Goal: Task Accomplishment & Management: Use online tool/utility

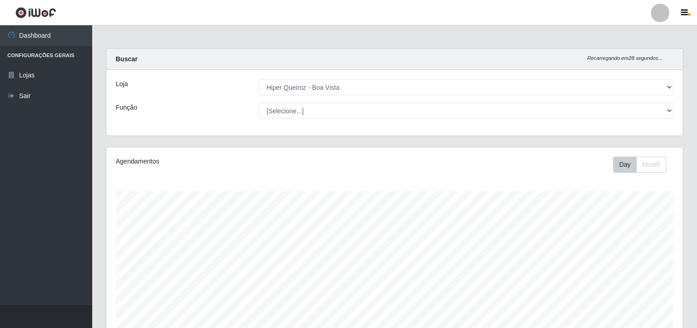
select select "514"
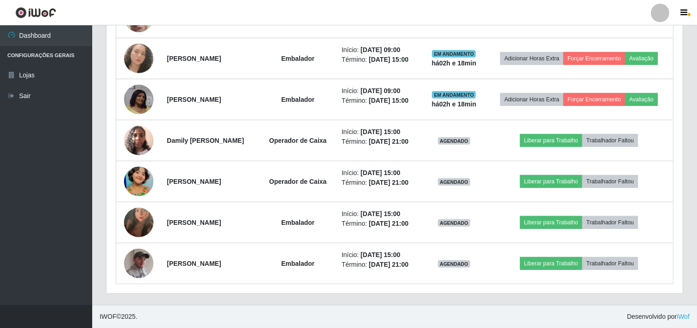
scroll to position [191, 576]
click at [144, 264] on img at bounding box center [139, 263] width 30 height 37
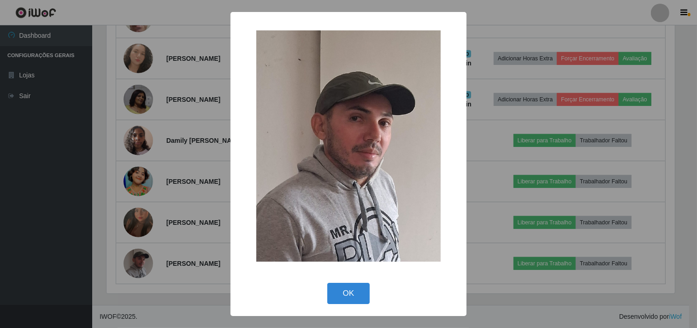
scroll to position [191, 570]
click at [144, 264] on div "× OK Cancel" at bounding box center [349, 164] width 699 height 328
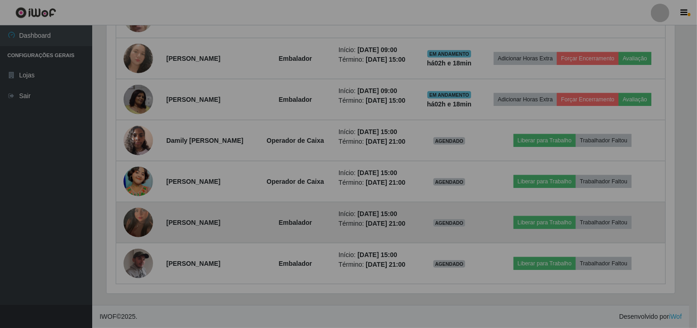
scroll to position [191, 576]
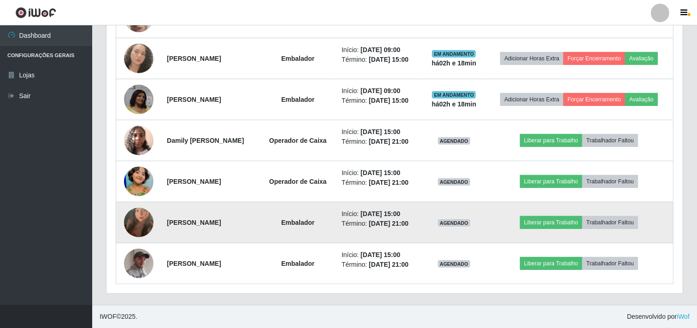
click at [145, 231] on img at bounding box center [139, 222] width 30 height 53
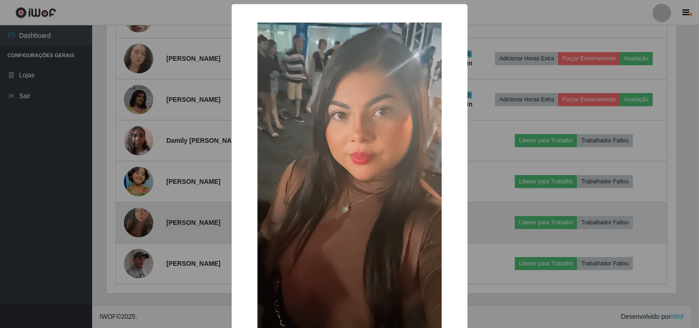
click at [145, 231] on div "× OK Cancel" at bounding box center [349, 164] width 699 height 328
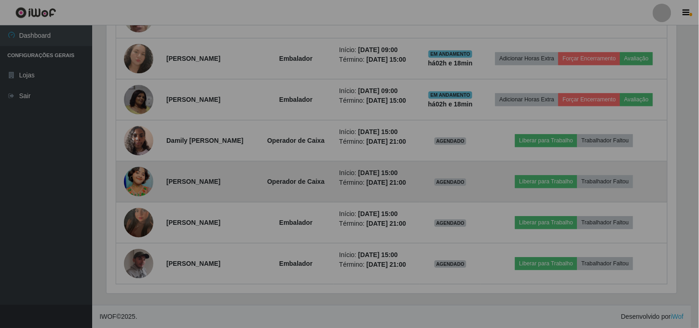
scroll to position [191, 576]
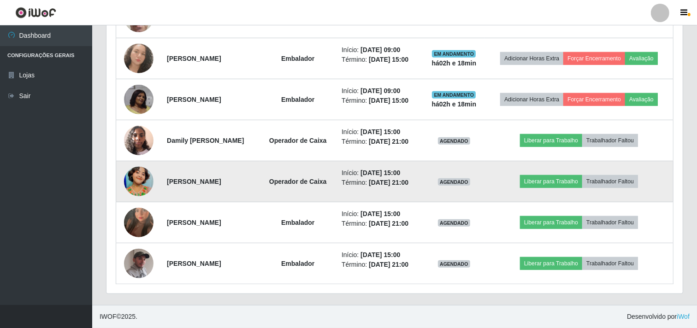
click at [142, 186] on img at bounding box center [139, 181] width 30 height 53
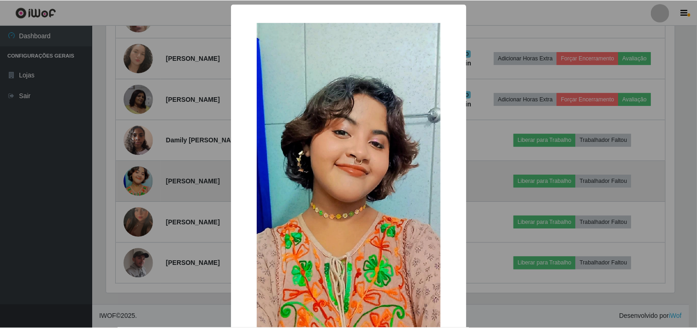
scroll to position [191, 570]
click at [142, 186] on div "× OK Cancel" at bounding box center [349, 164] width 699 height 328
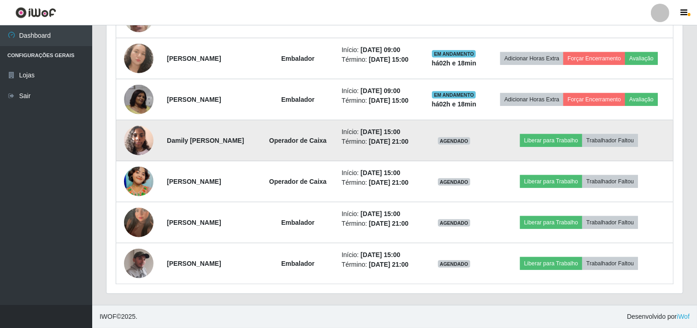
scroll to position [191, 576]
click at [134, 132] on img at bounding box center [139, 140] width 30 height 39
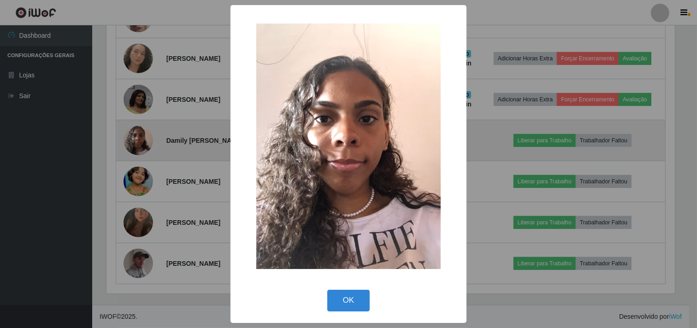
scroll to position [191, 570]
click at [134, 132] on div "× OK Cancel" at bounding box center [349, 164] width 699 height 328
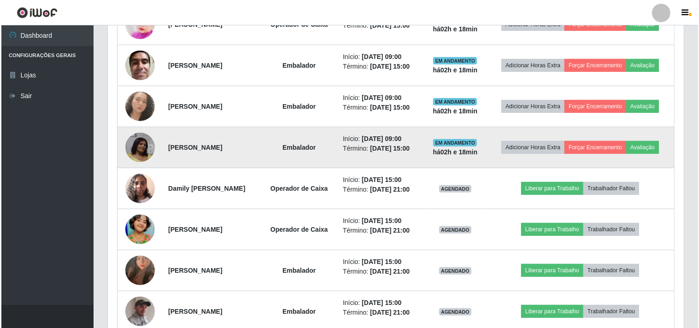
scroll to position [531, 0]
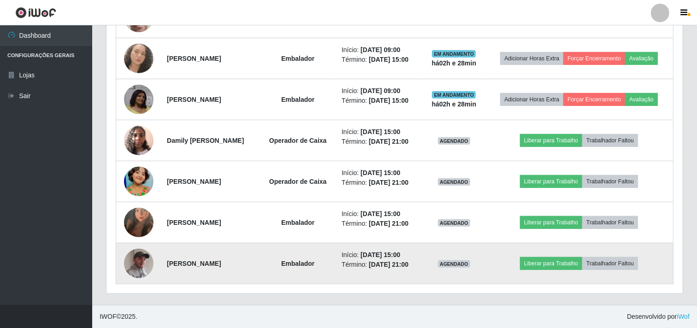
click at [141, 260] on img at bounding box center [139, 263] width 30 height 37
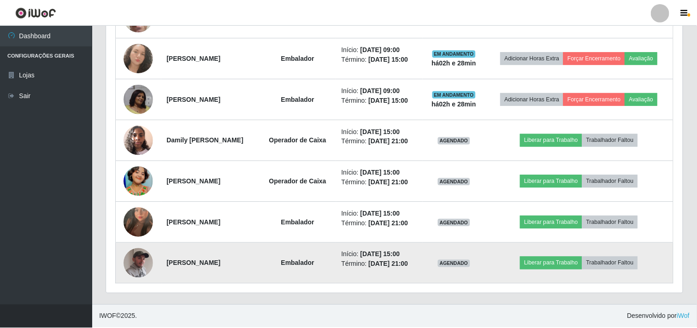
scroll to position [191, 570]
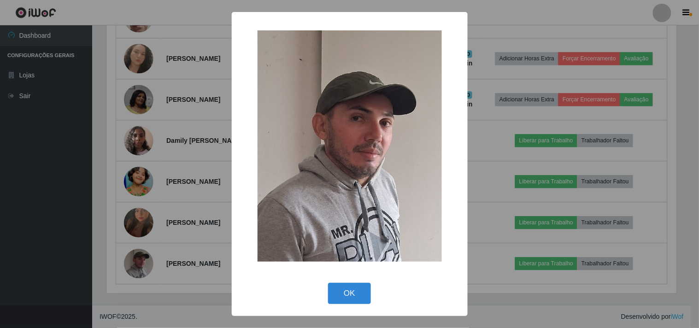
click at [155, 238] on div "× OK Cancel" at bounding box center [349, 164] width 699 height 328
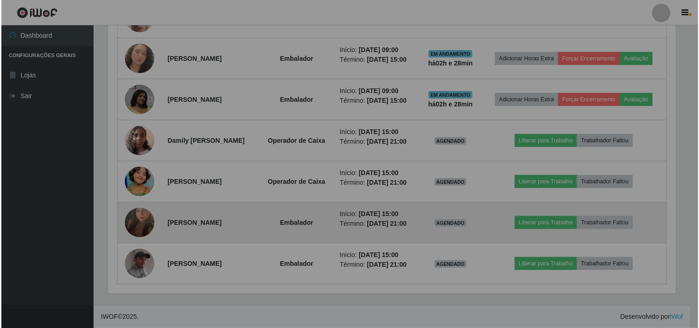
scroll to position [191, 576]
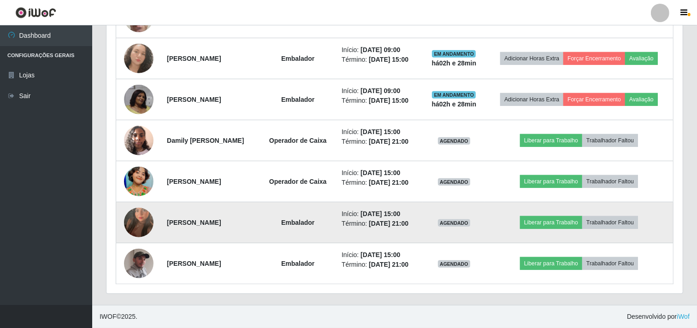
click at [148, 219] on img at bounding box center [139, 222] width 30 height 53
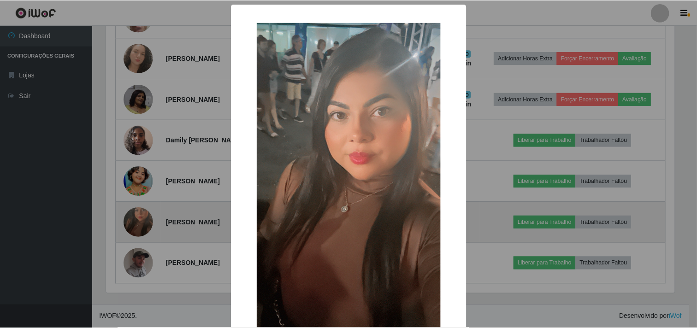
scroll to position [191, 570]
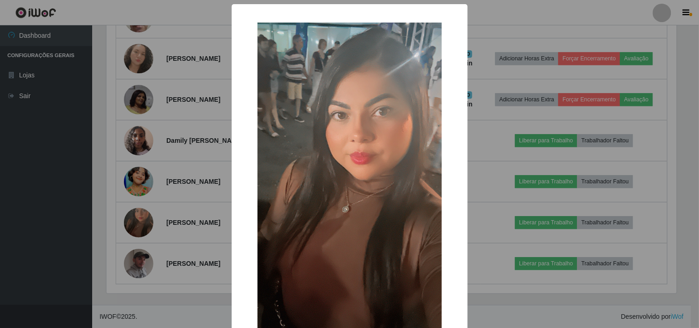
click at [166, 217] on div "× OK Cancel" at bounding box center [349, 164] width 699 height 328
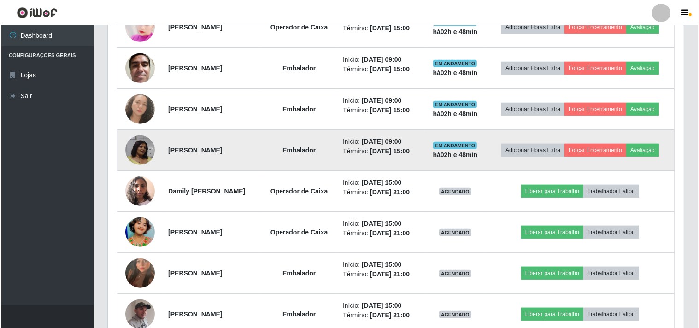
scroll to position [531, 0]
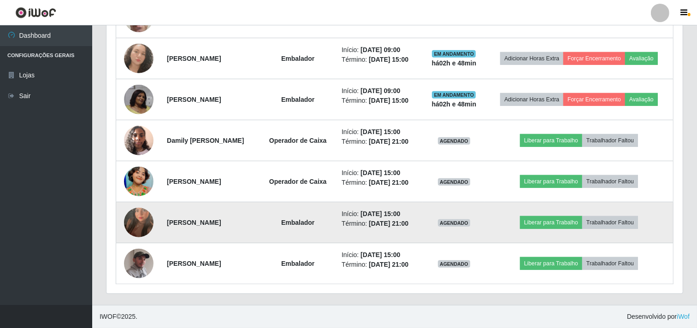
click at [131, 224] on img at bounding box center [139, 222] width 30 height 53
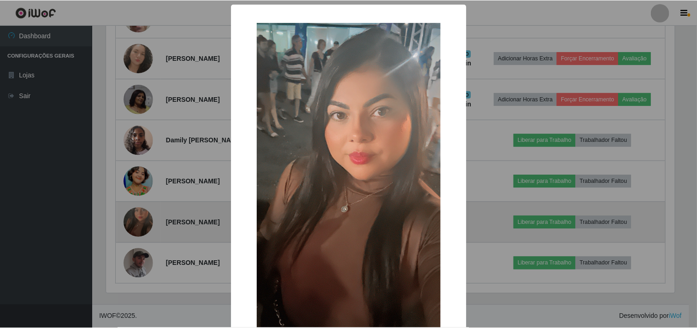
scroll to position [191, 570]
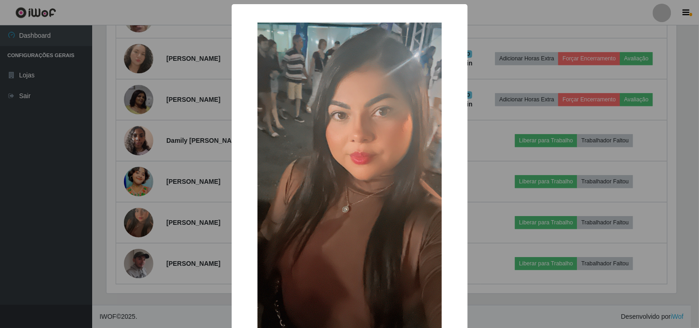
click at [133, 218] on div "× OK Cancel" at bounding box center [349, 164] width 699 height 328
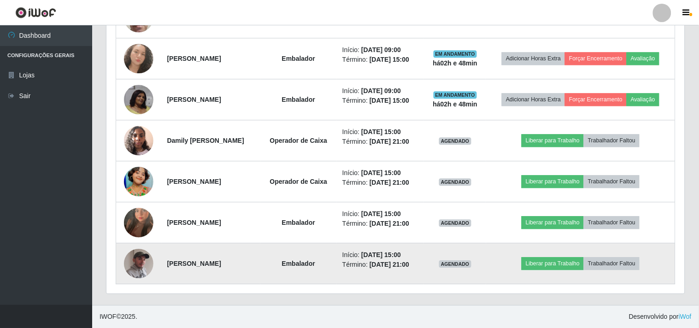
scroll to position [191, 576]
click at [135, 261] on img at bounding box center [139, 263] width 30 height 37
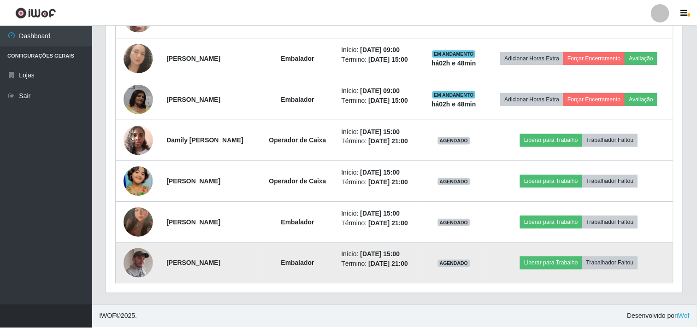
scroll to position [191, 570]
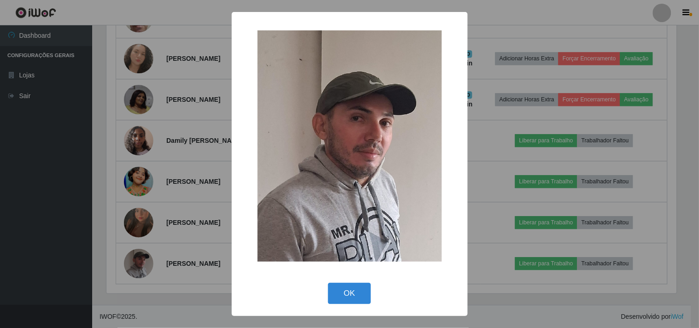
click at [136, 257] on div "× OK Cancel" at bounding box center [349, 164] width 699 height 328
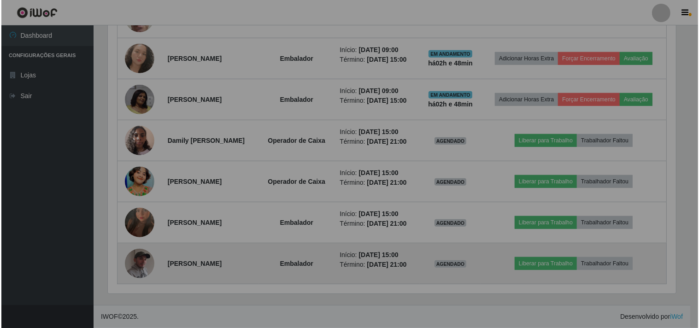
scroll to position [191, 576]
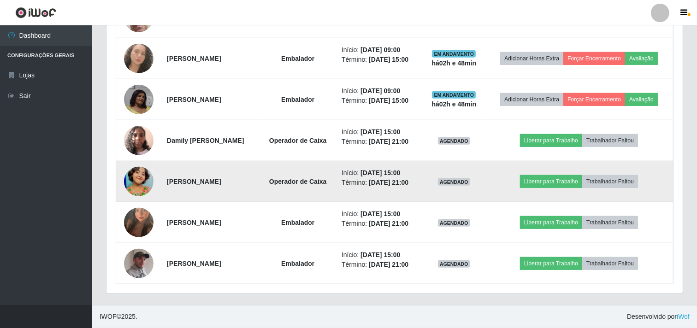
click at [145, 190] on img at bounding box center [139, 181] width 30 height 53
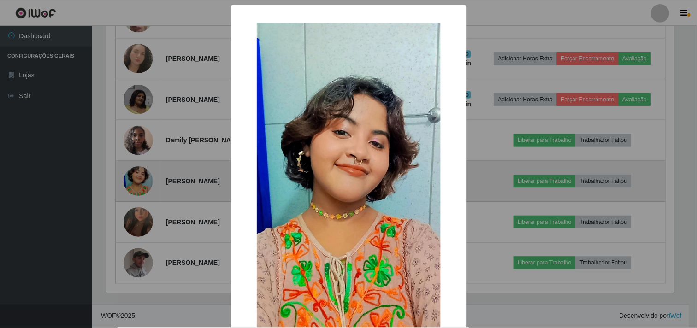
scroll to position [191, 570]
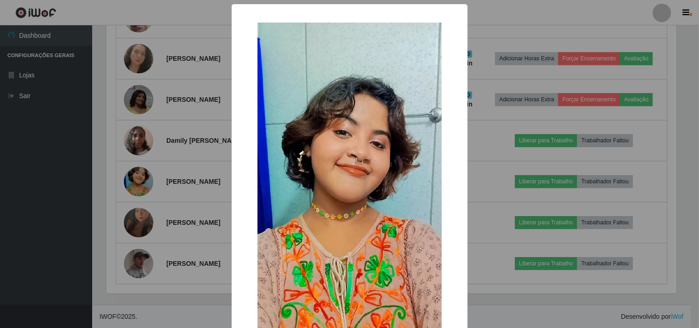
click at [141, 183] on div "× OK Cancel" at bounding box center [349, 164] width 699 height 328
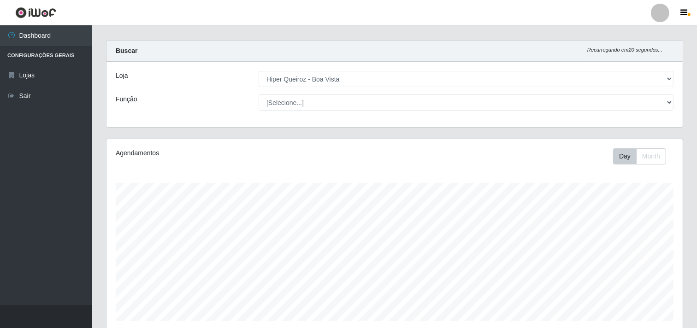
scroll to position [0, 0]
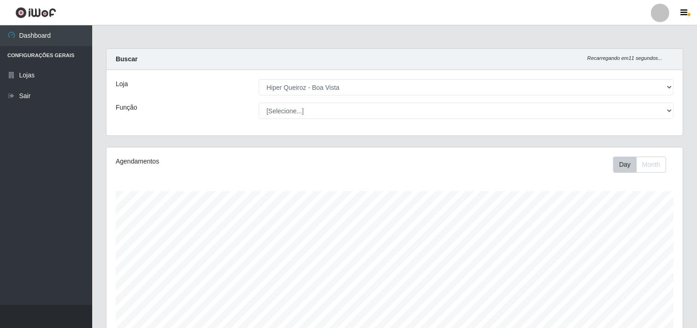
click at [28, 216] on ul "Dashboard Configurações Gerais Lojas Sair" at bounding box center [46, 165] width 92 height 280
